Goal: Find specific page/section: Find specific page/section

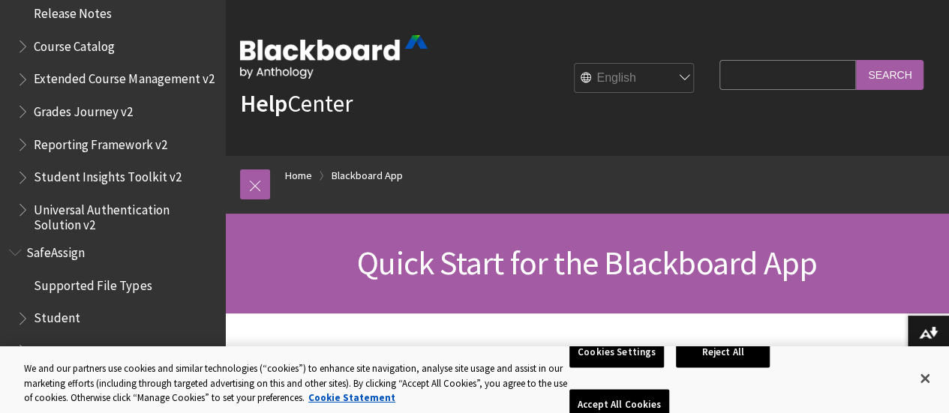
click at [246, 191] on link at bounding box center [255, 185] width 30 height 30
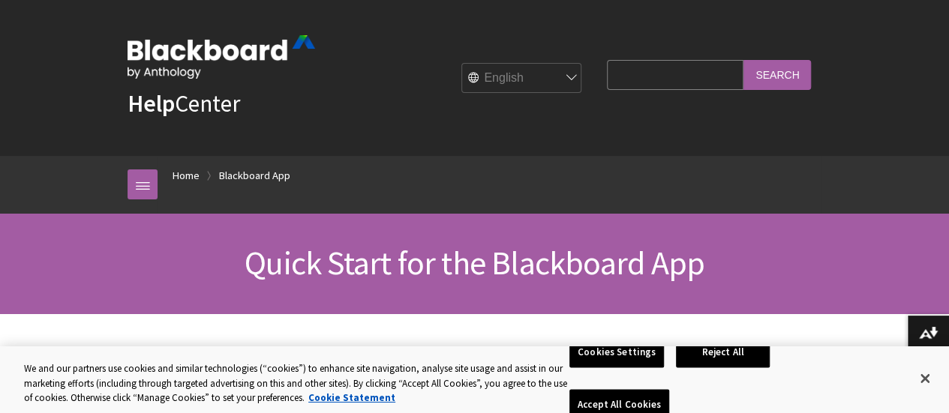
click at [248, 176] on link "Blackboard App" at bounding box center [254, 176] width 71 height 19
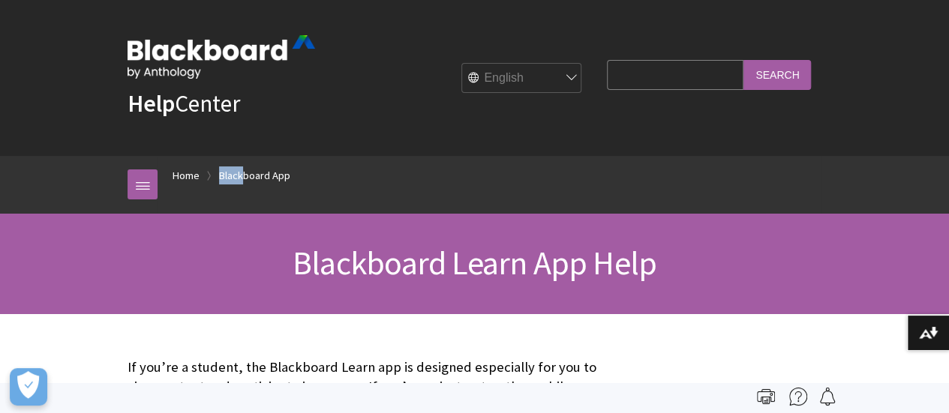
drag, startPoint x: 230, startPoint y: 164, endPoint x: 236, endPoint y: 176, distance: 12.4
click at [236, 176] on ol "Home Blackboard App" at bounding box center [490, 178] width 664 height 44
click at [236, 176] on link "Blackboard App" at bounding box center [254, 176] width 71 height 19
click at [245, 175] on link "Blackboard App" at bounding box center [254, 176] width 71 height 19
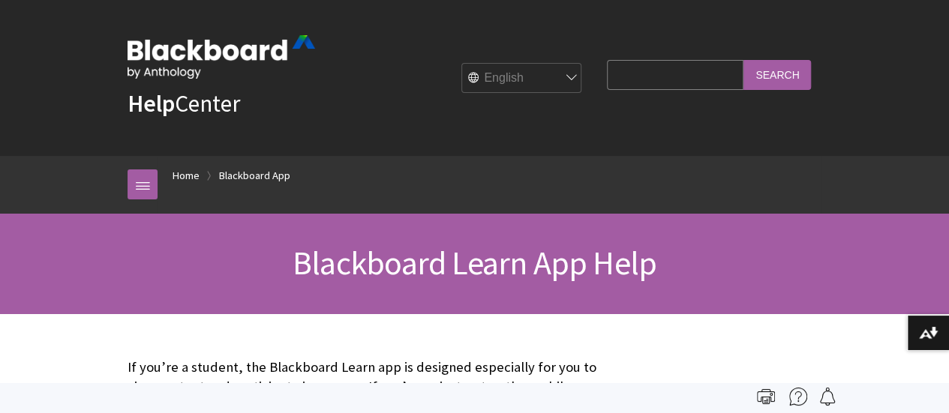
scroll to position [158, 0]
click at [927, 338] on img at bounding box center [928, 333] width 19 height 12
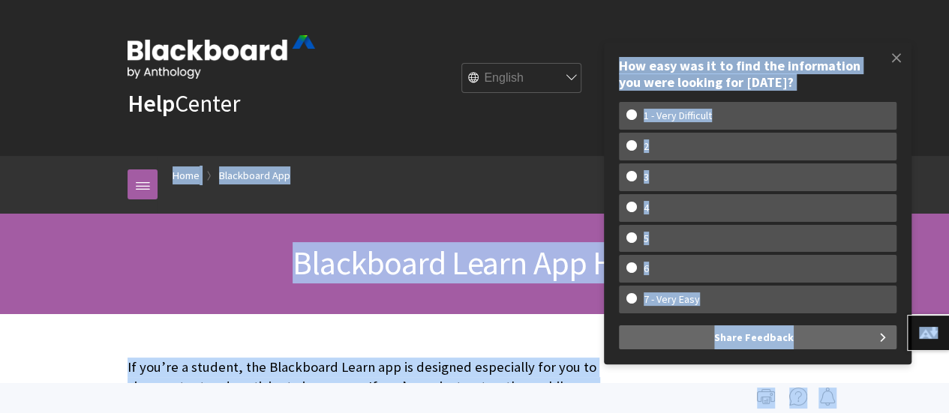
drag, startPoint x: 804, startPoint y: 20, endPoint x: 894, endPoint y: 50, distance: 94.9
click at [894, 50] on span at bounding box center [897, 58] width 32 height 32
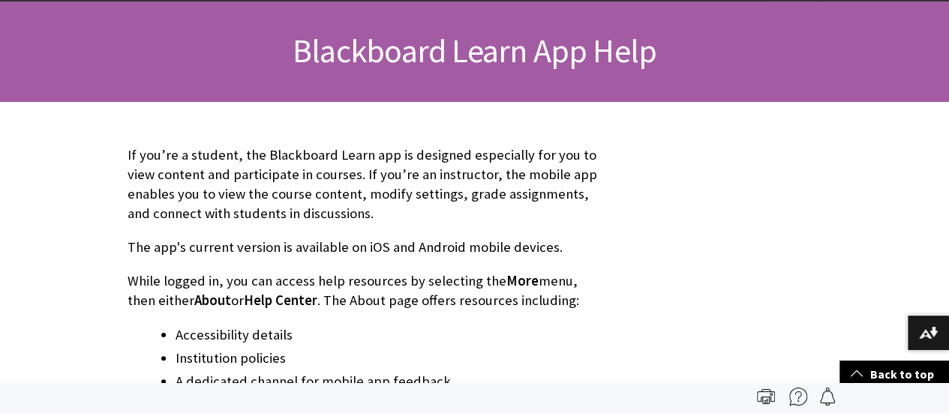
scroll to position [0, 0]
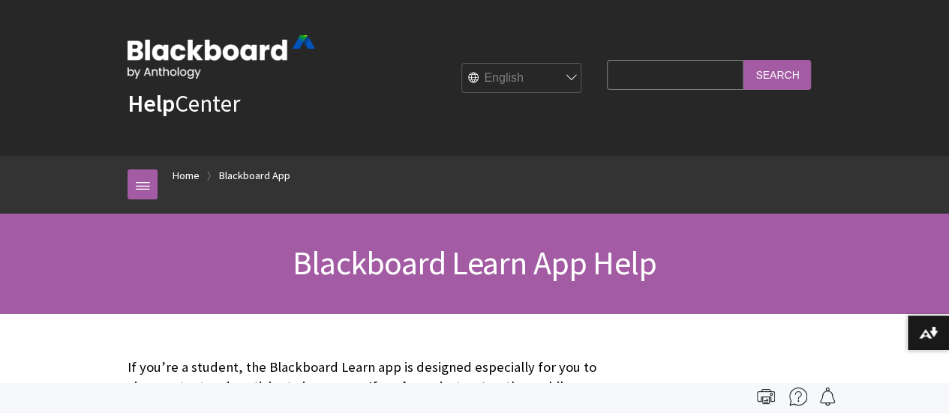
click at [193, 173] on link "Home" at bounding box center [186, 176] width 27 height 19
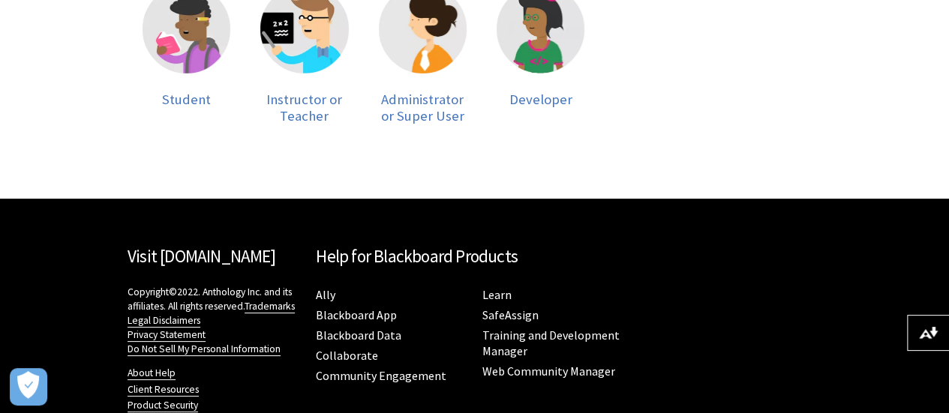
scroll to position [484, 0]
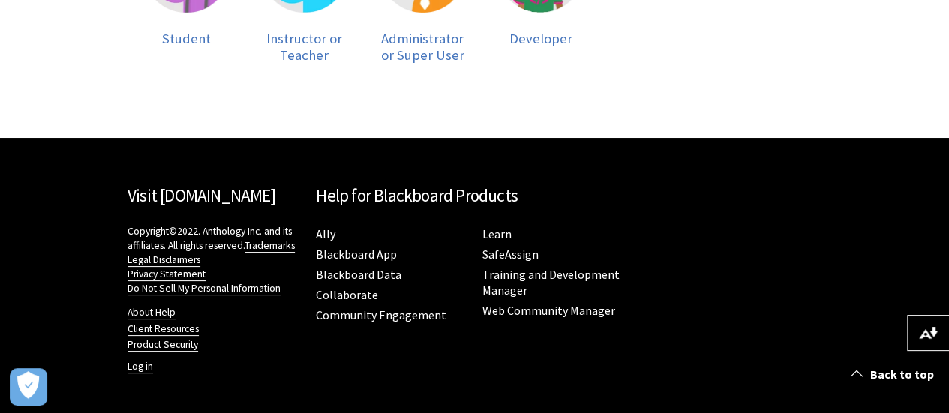
click at [373, 252] on link "Blackboard App" at bounding box center [356, 255] width 81 height 16
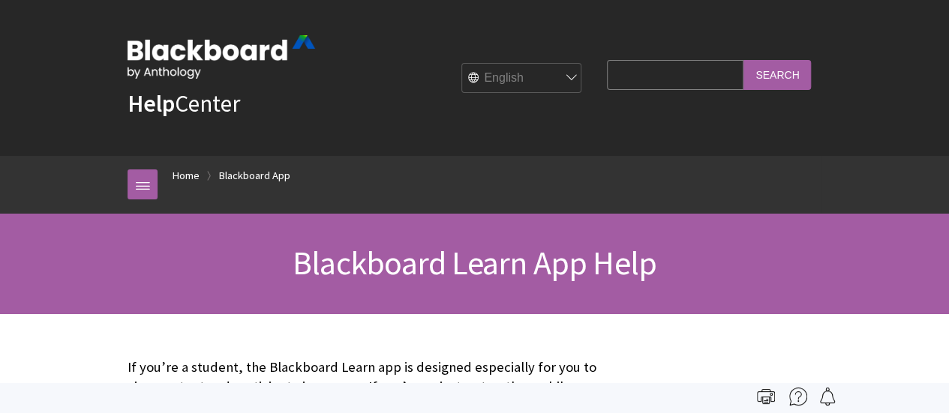
scroll to position [158, 0]
